Goal: Check status: Check status

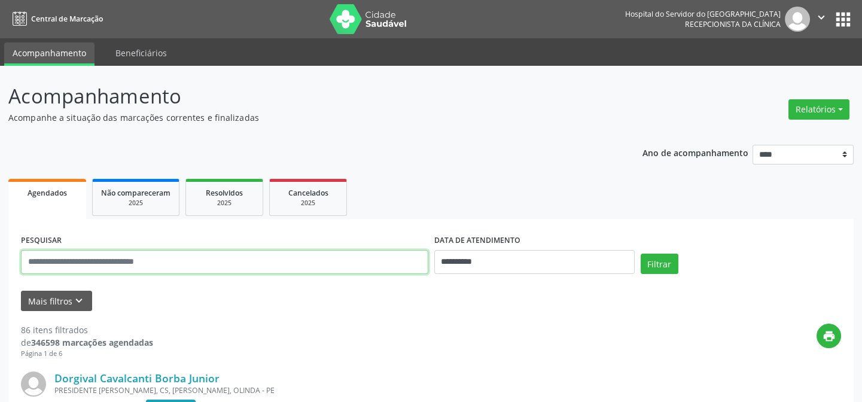
click at [152, 258] on input "text" at bounding box center [224, 262] width 407 height 24
type input "**********"
click at [640, 254] on button "Filtrar" at bounding box center [659, 264] width 38 height 20
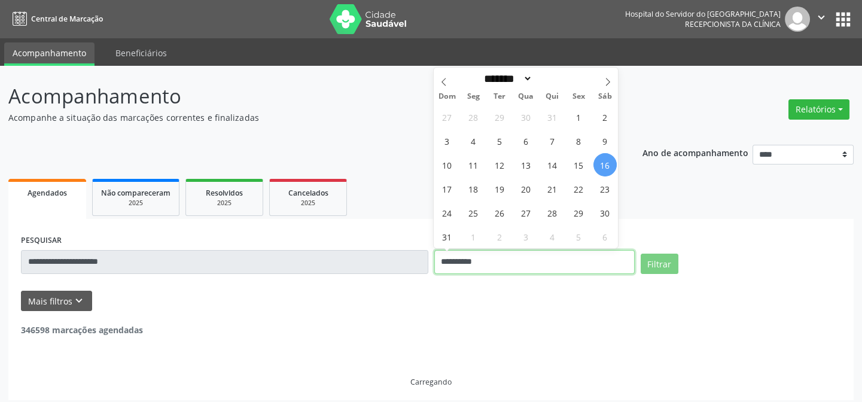
drag, startPoint x: 494, startPoint y: 263, endPoint x: 428, endPoint y: 265, distance: 65.8
click at [428, 265] on div "**********" at bounding box center [431, 256] width 826 height 51
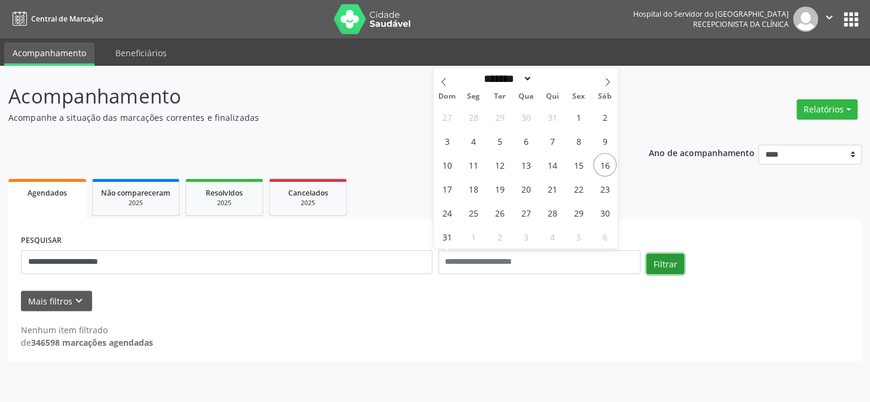
click at [670, 268] on button "Filtrar" at bounding box center [665, 264] width 38 height 20
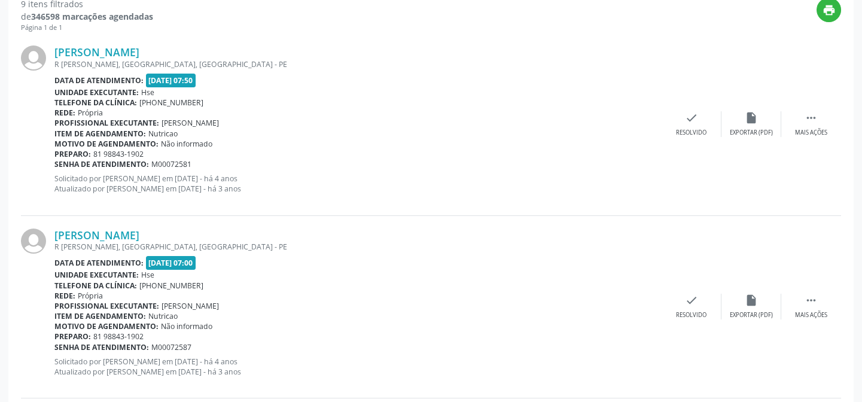
scroll to position [217, 0]
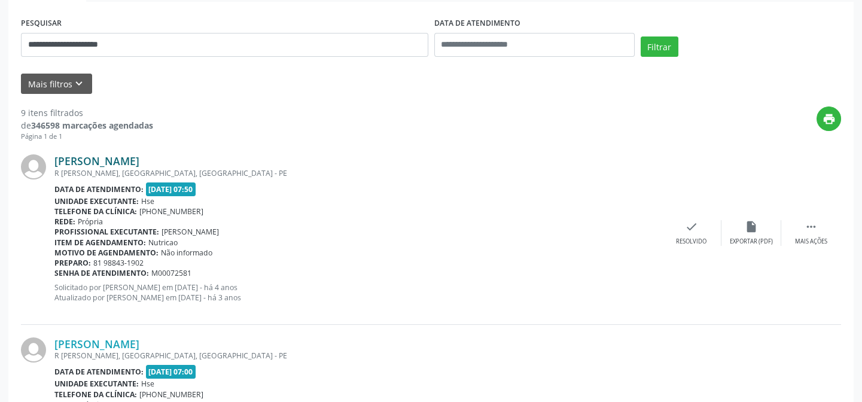
click at [120, 160] on link "[PERSON_NAME]" at bounding box center [96, 160] width 85 height 13
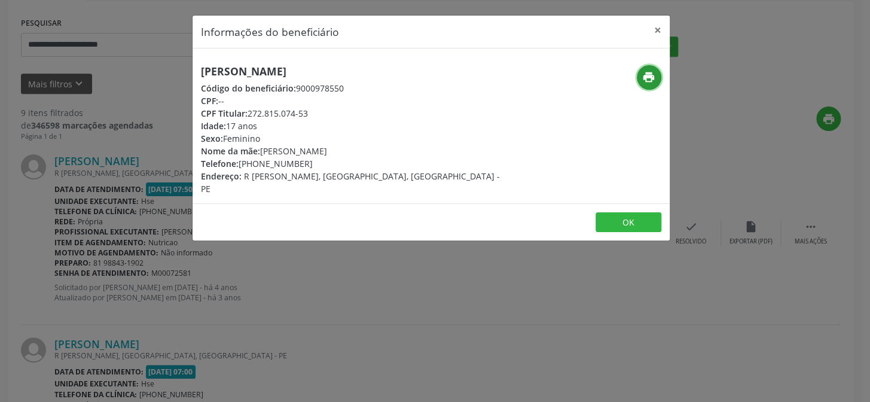
click at [655, 75] on icon "print" at bounding box center [648, 77] width 13 height 13
click at [654, 80] on icon "print" at bounding box center [648, 77] width 13 height 13
click at [653, 30] on button "×" at bounding box center [658, 30] width 24 height 29
